Goal: Entertainment & Leisure: Consume media (video, audio)

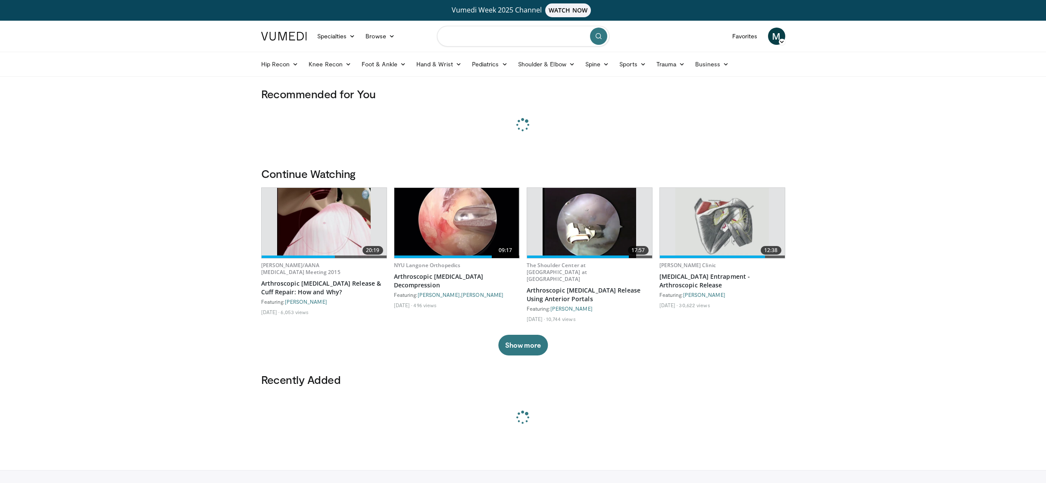
click at [489, 30] on input "Search topics, interventions" at bounding box center [523, 36] width 172 height 21
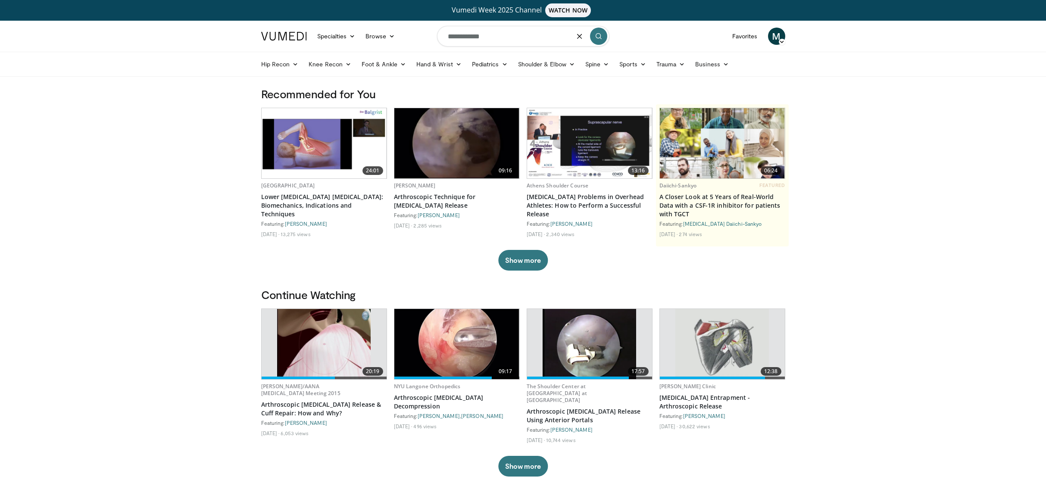
type input "**********"
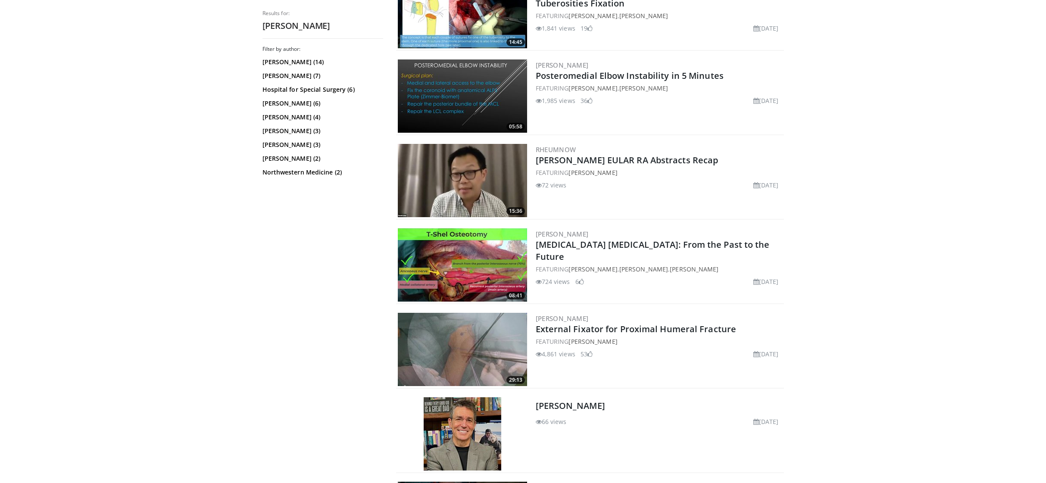
scroll to position [571, 0]
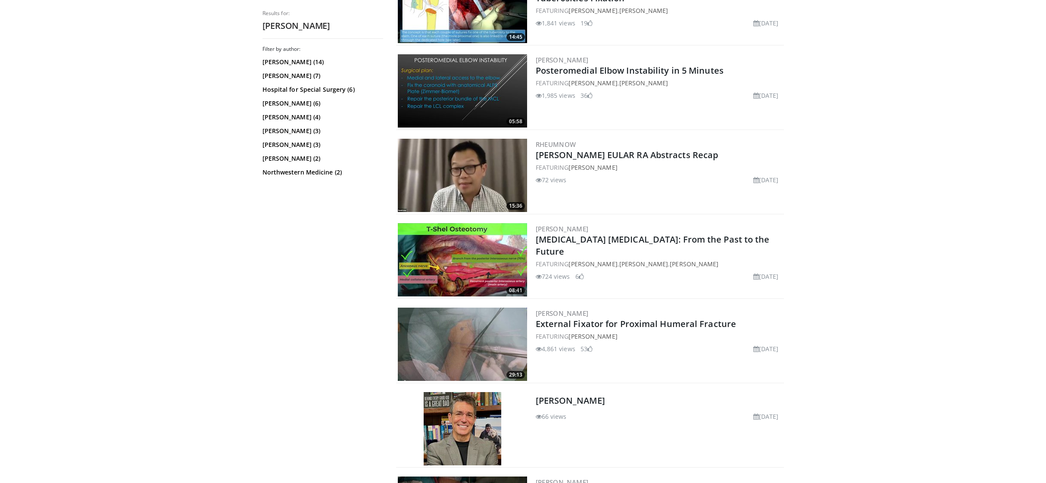
click at [455, 344] on img at bounding box center [462, 344] width 129 height 73
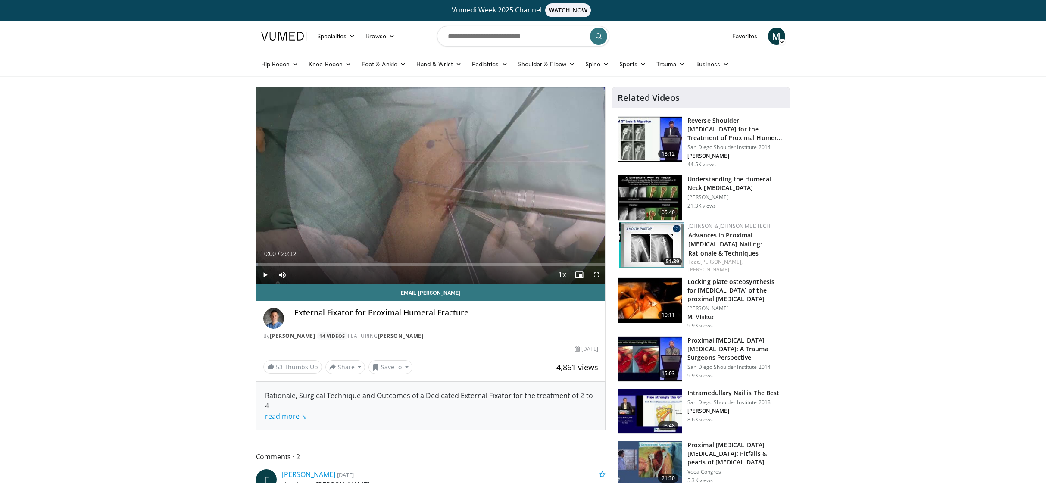
click at [267, 274] on span "Video Player" at bounding box center [264, 274] width 17 height 17
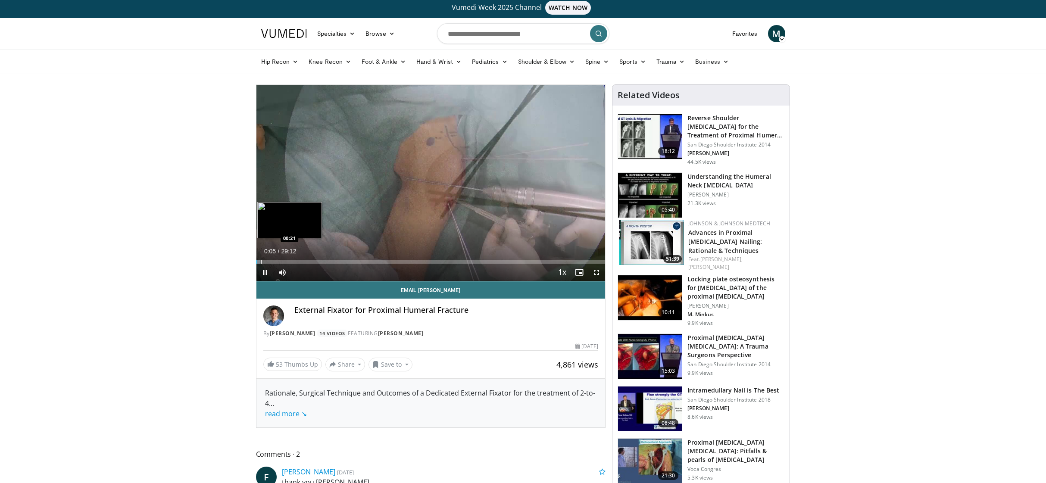
scroll to position [3, 0]
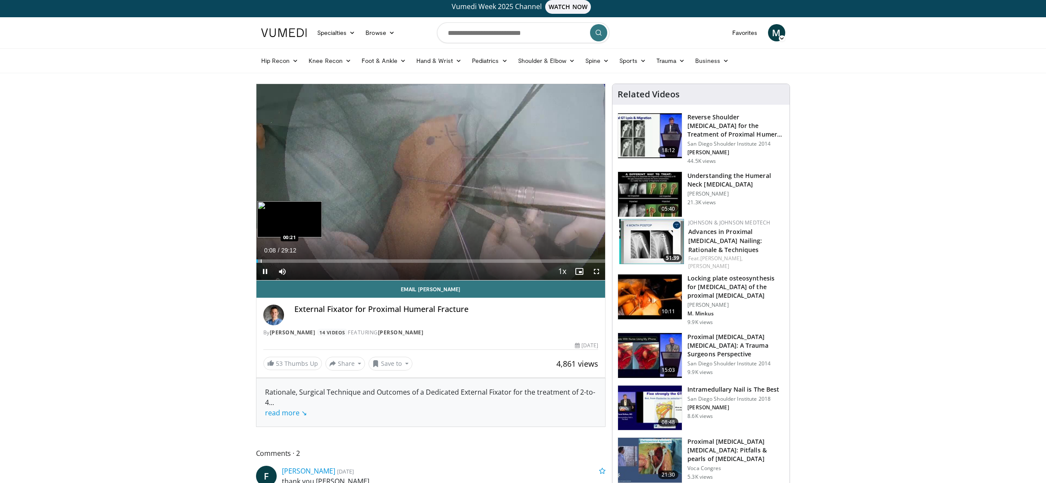
click at [261, 262] on div "Progress Bar" at bounding box center [261, 260] width 1 height 3
click at [267, 262] on div "Progress Bar" at bounding box center [267, 260] width 1 height 3
click at [312, 261] on div "Progress Bar" at bounding box center [312, 260] width 1 height 3
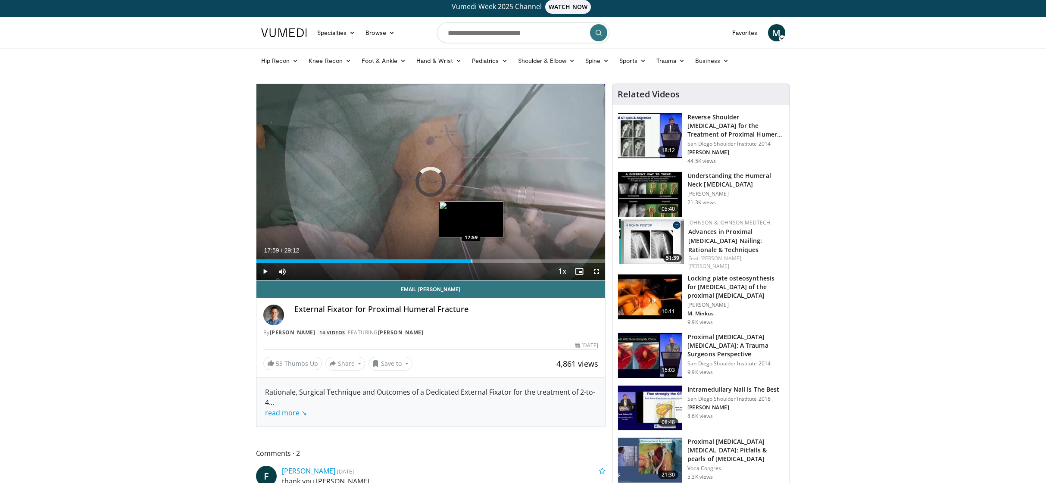
click at [471, 259] on div "Progress Bar" at bounding box center [471, 260] width 1 height 3
click at [454, 262] on div "Progress Bar" at bounding box center [454, 260] width 1 height 3
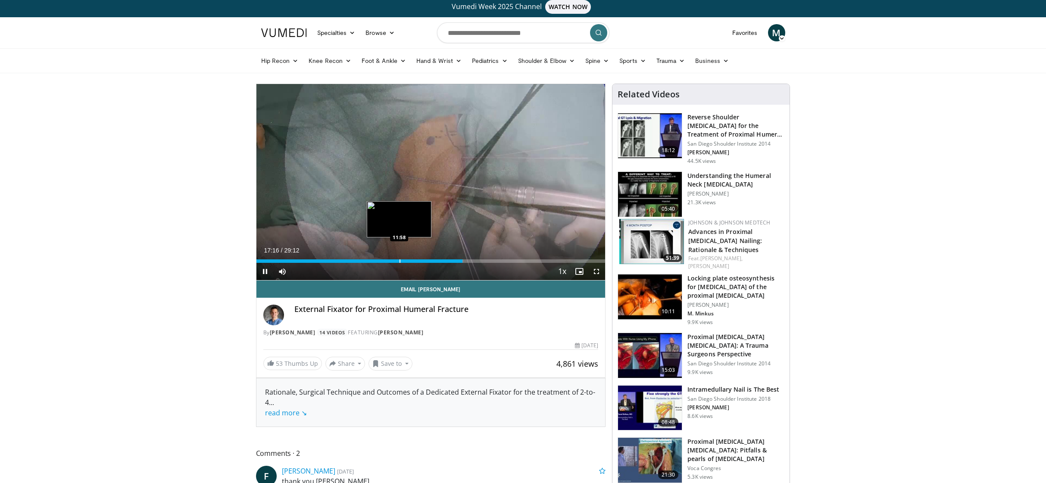
click at [399, 261] on div "Progress Bar" at bounding box center [399, 260] width 1 height 3
click at [366, 262] on div "Progress Bar" at bounding box center [366, 260] width 1 height 3
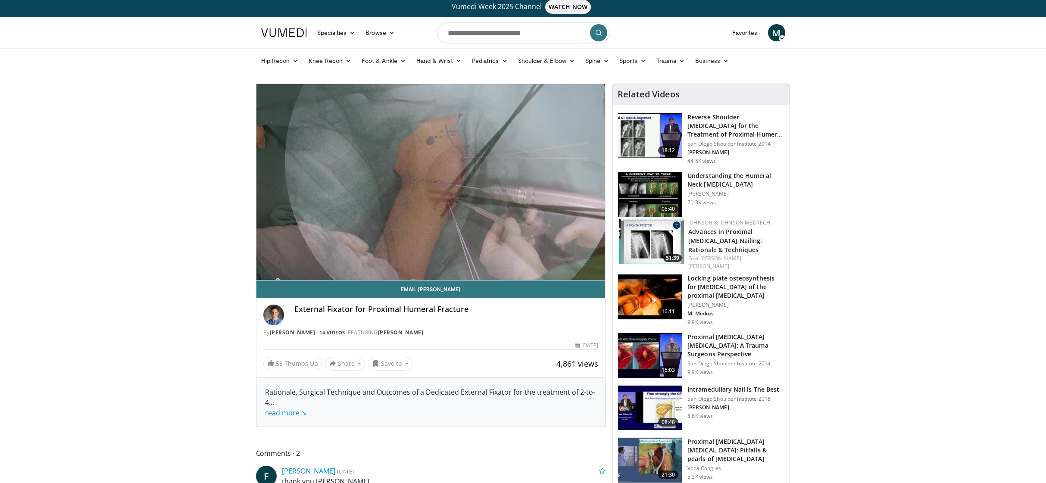
click at [264, 274] on div "10 seconds Tap to unmute" at bounding box center [430, 182] width 349 height 196
